Goal: Find specific page/section: Find specific page/section

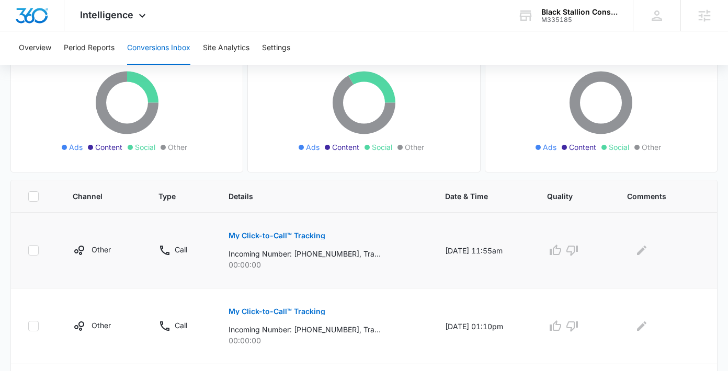
scroll to position [168, 0]
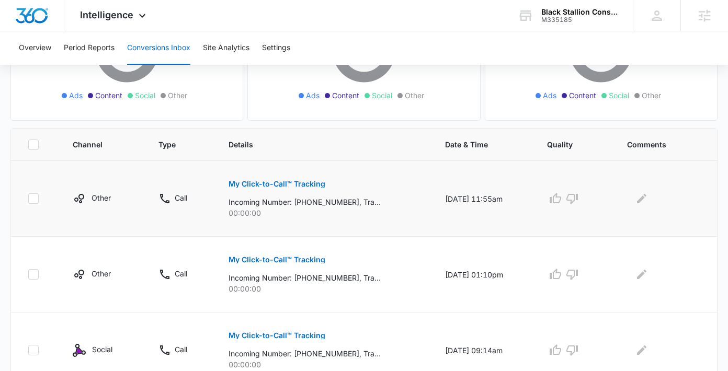
click at [261, 184] on p "My Click-to-Call™ Tracking" at bounding box center [276, 183] width 97 height 7
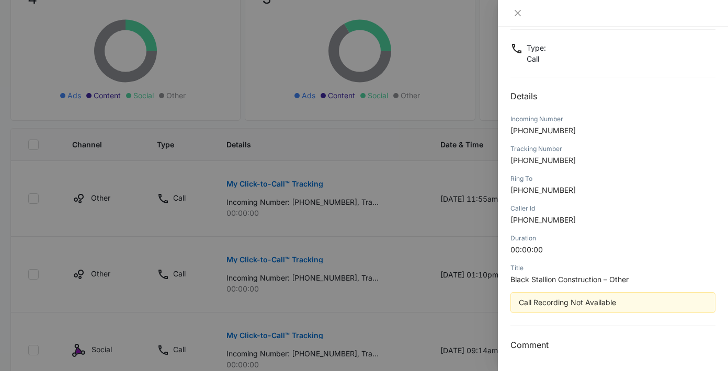
scroll to position [0, 0]
